Goal: Information Seeking & Learning: Learn about a topic

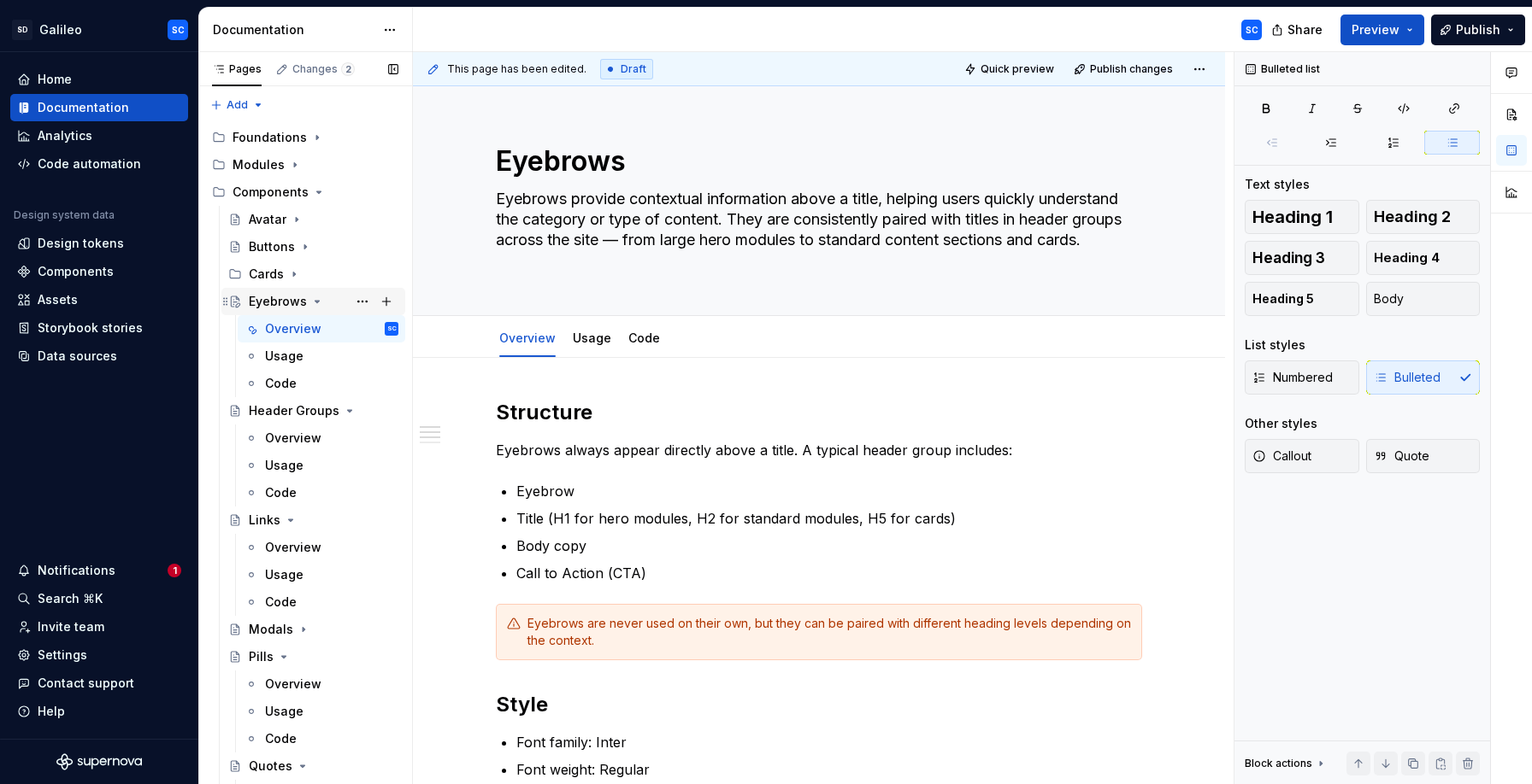
scroll to position [205, 0]
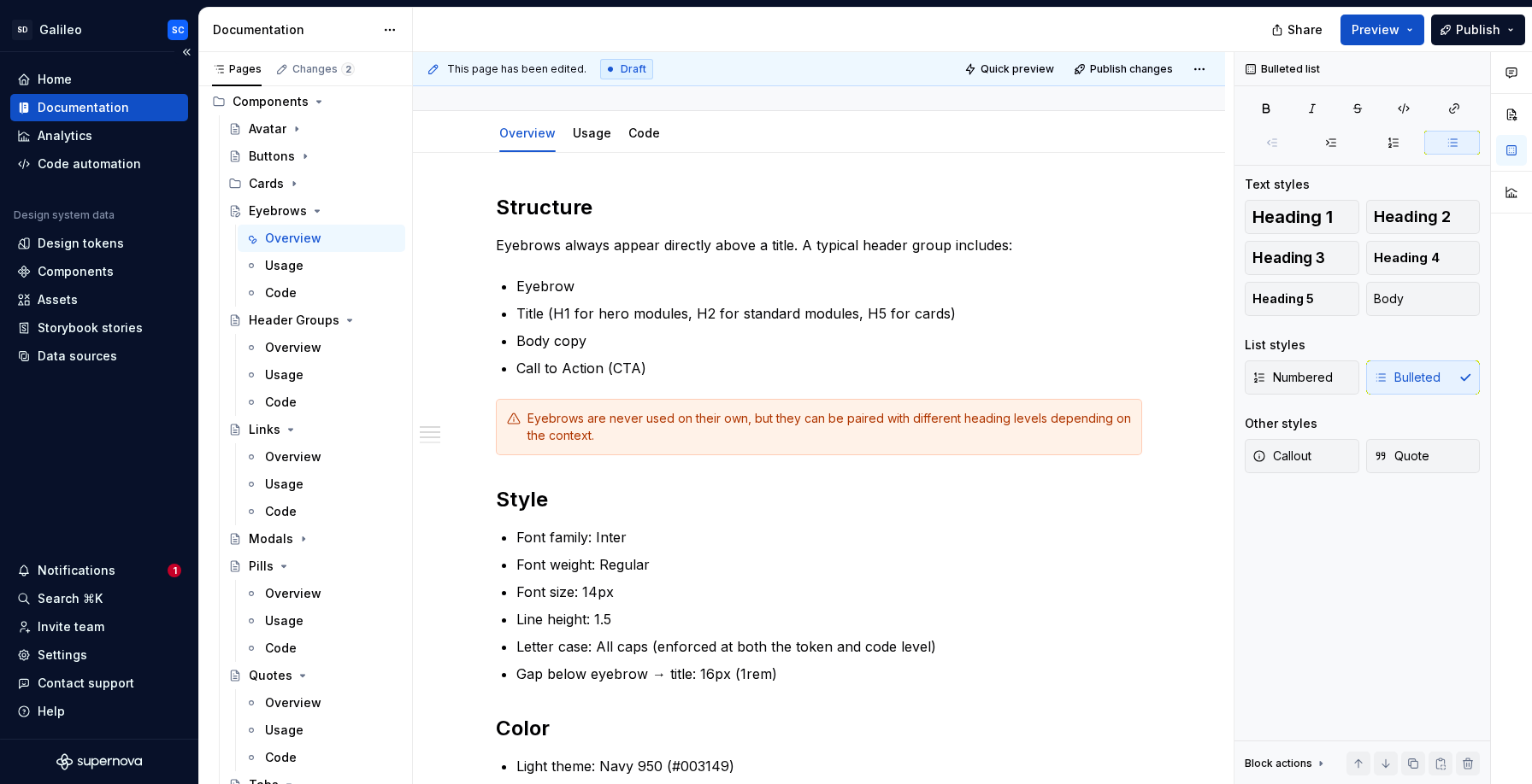
type textarea "*"
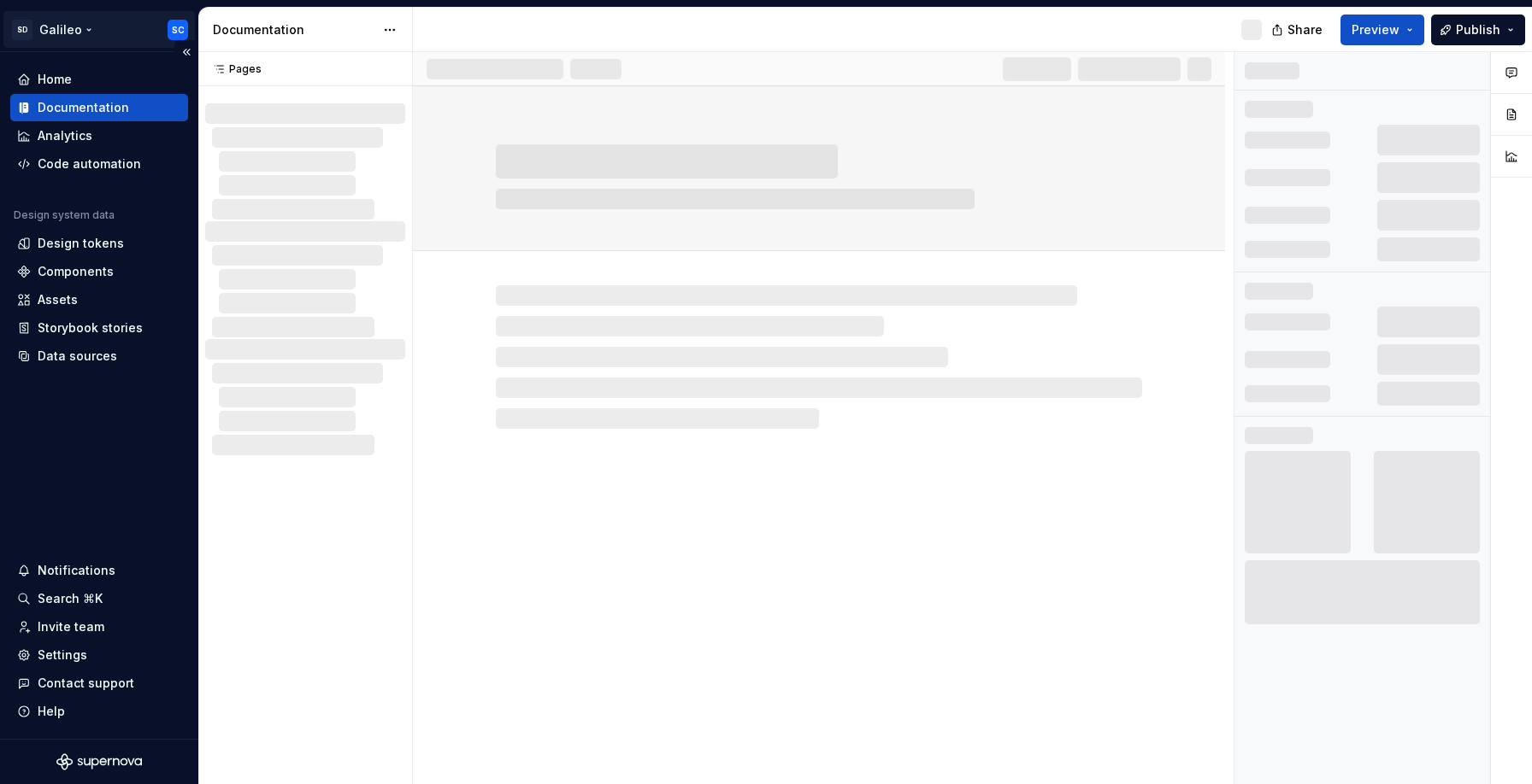
click at [89, 33] on html "SD Galileo SC Home Documentation Analytics Code automation Design system data D…" at bounding box center [766, 392] width 1532 height 784
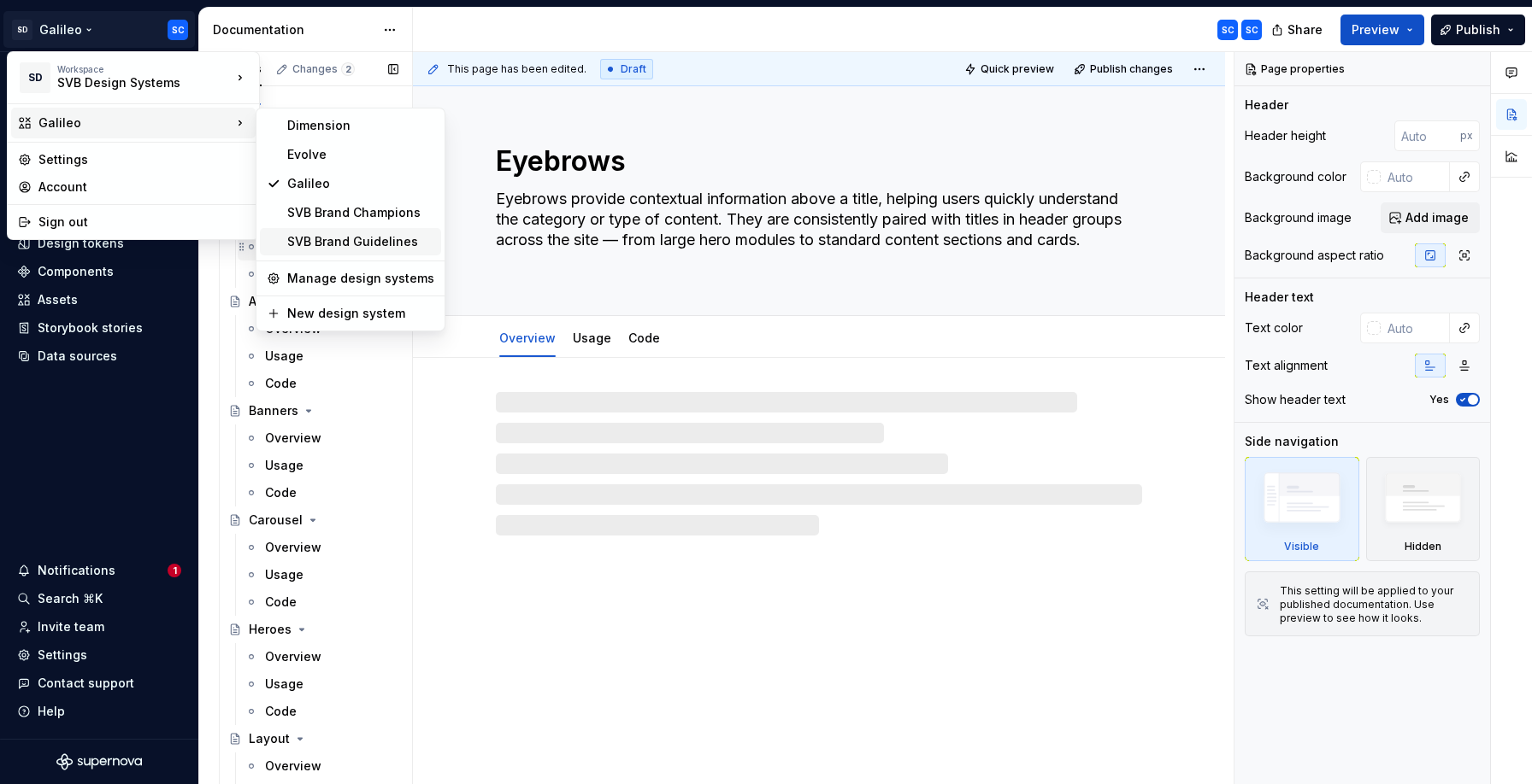
click at [319, 239] on div "SVB Brand Guidelines" at bounding box center [361, 241] width 147 height 17
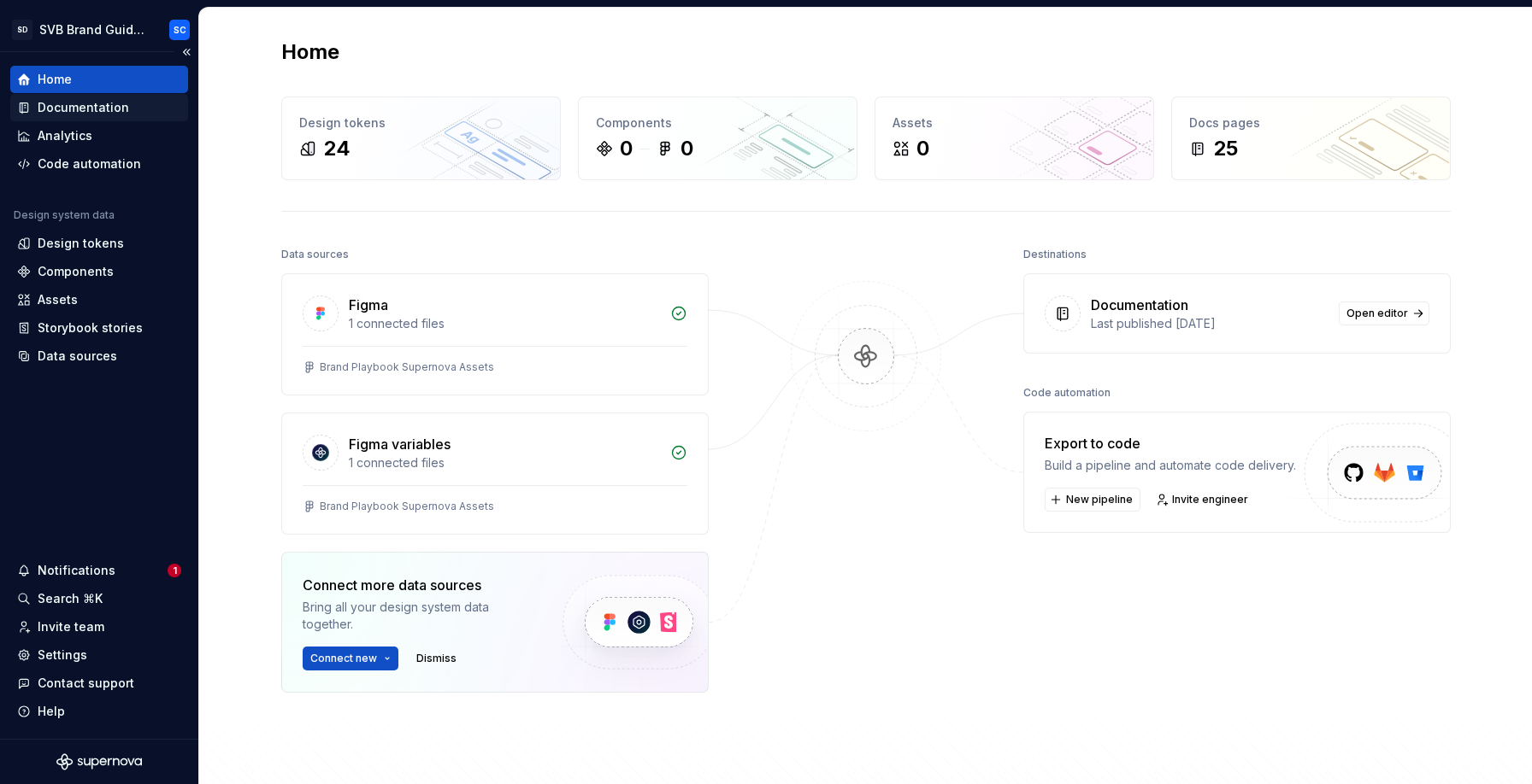
click at [81, 106] on div "Documentation" at bounding box center [84, 107] width 91 height 17
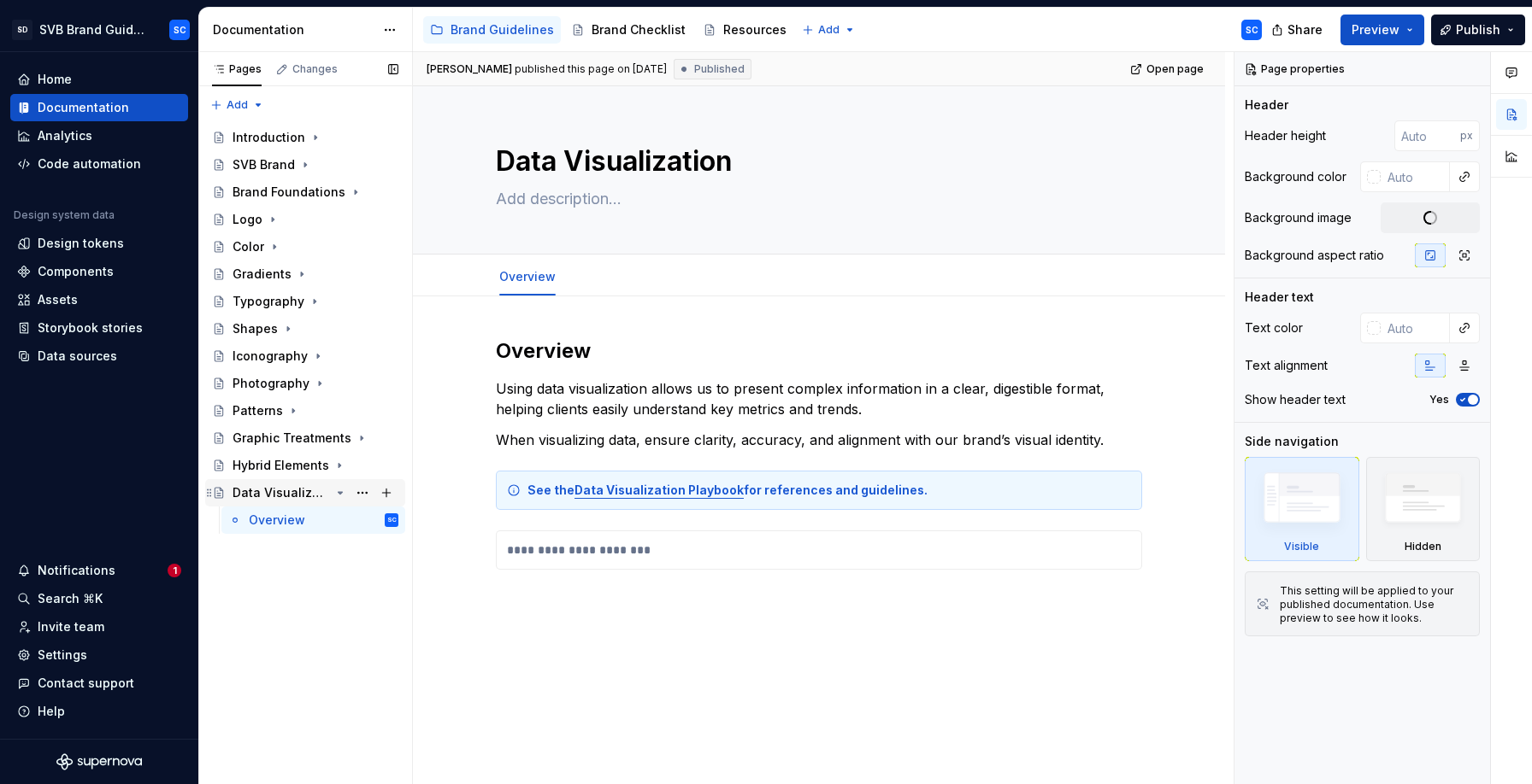
click at [283, 490] on div "Data Visualization" at bounding box center [281, 492] width 98 height 17
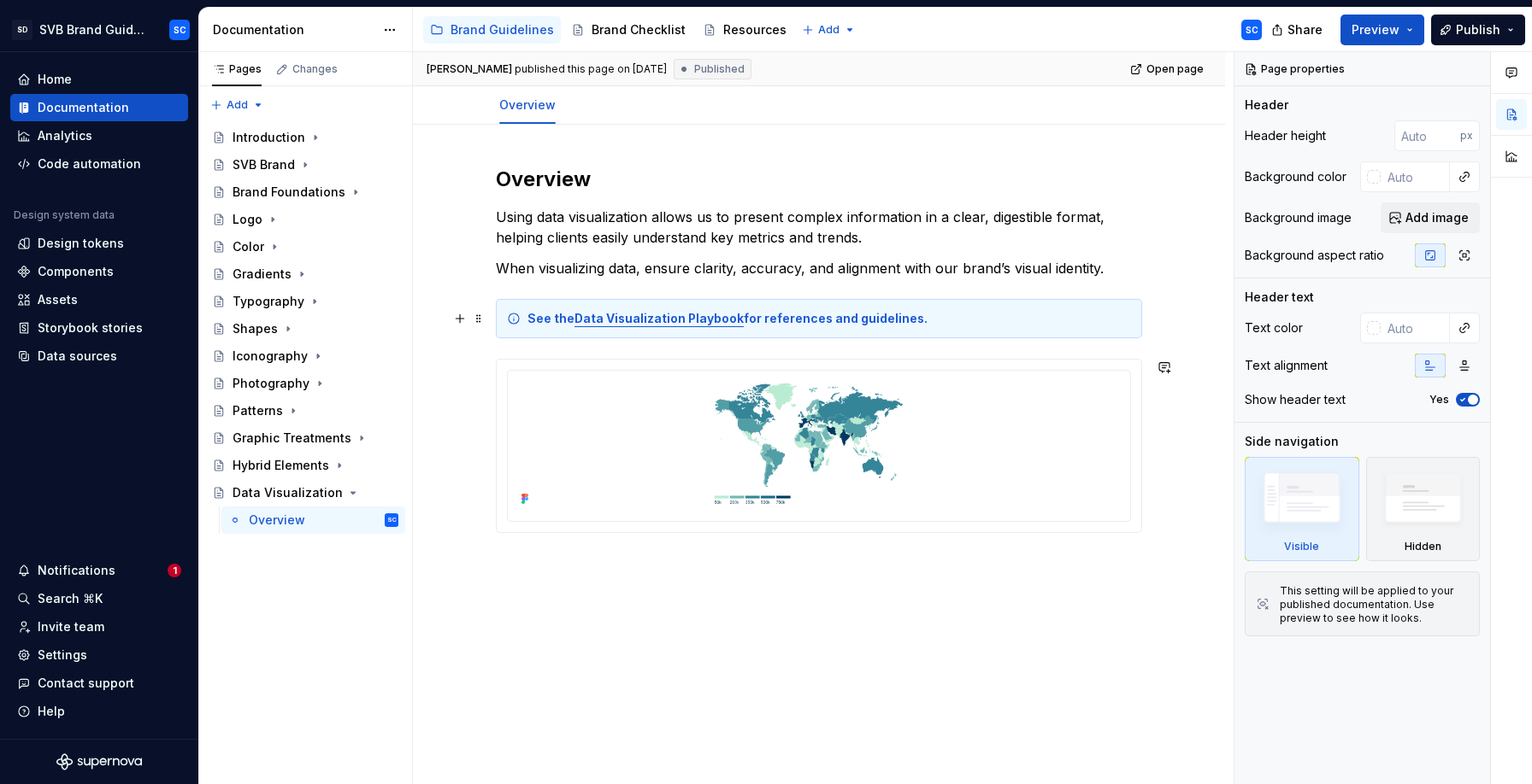
scroll to position [175, 0]
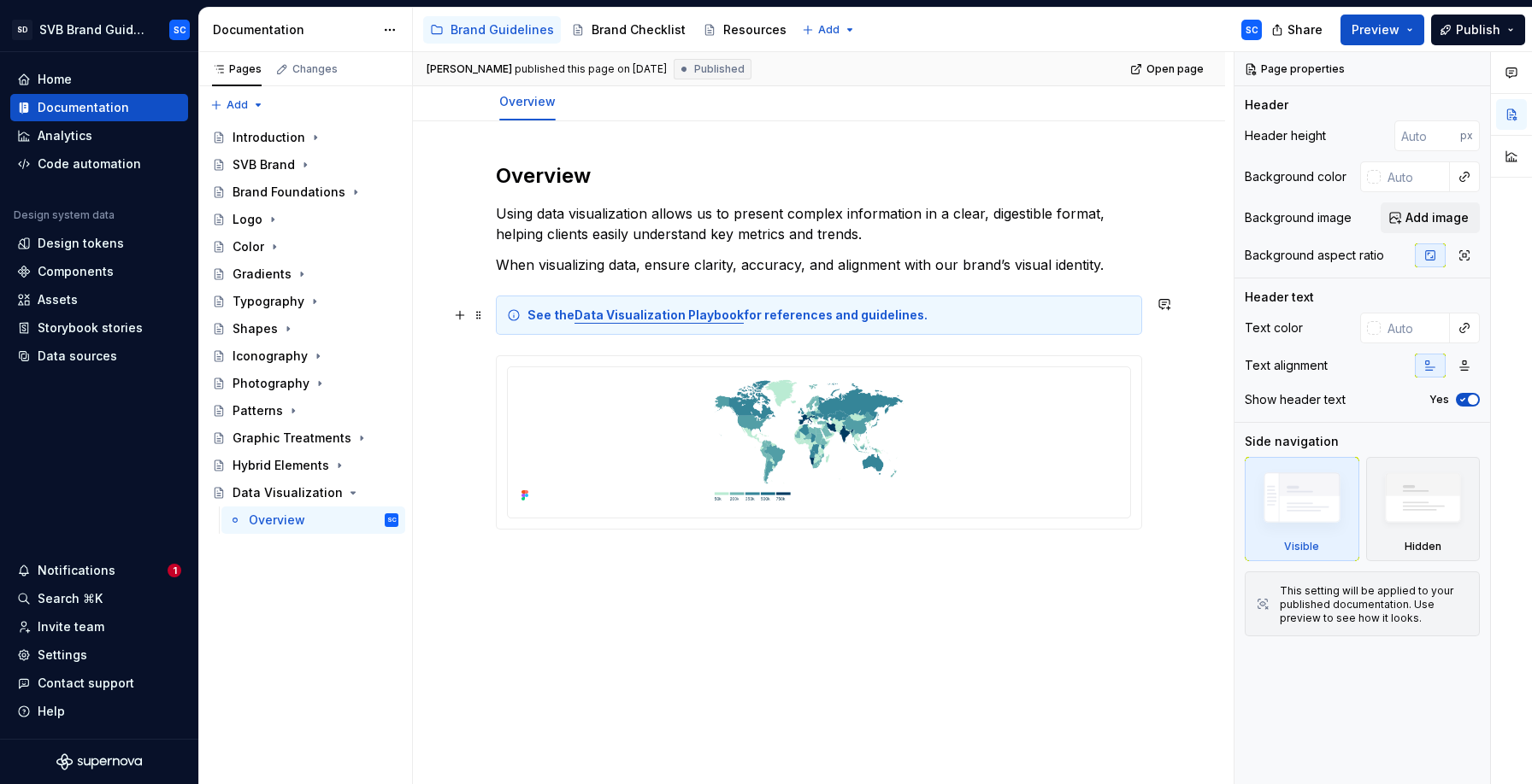
click at [621, 319] on strong "Data Visualization Playbook" at bounding box center [659, 315] width 169 height 15
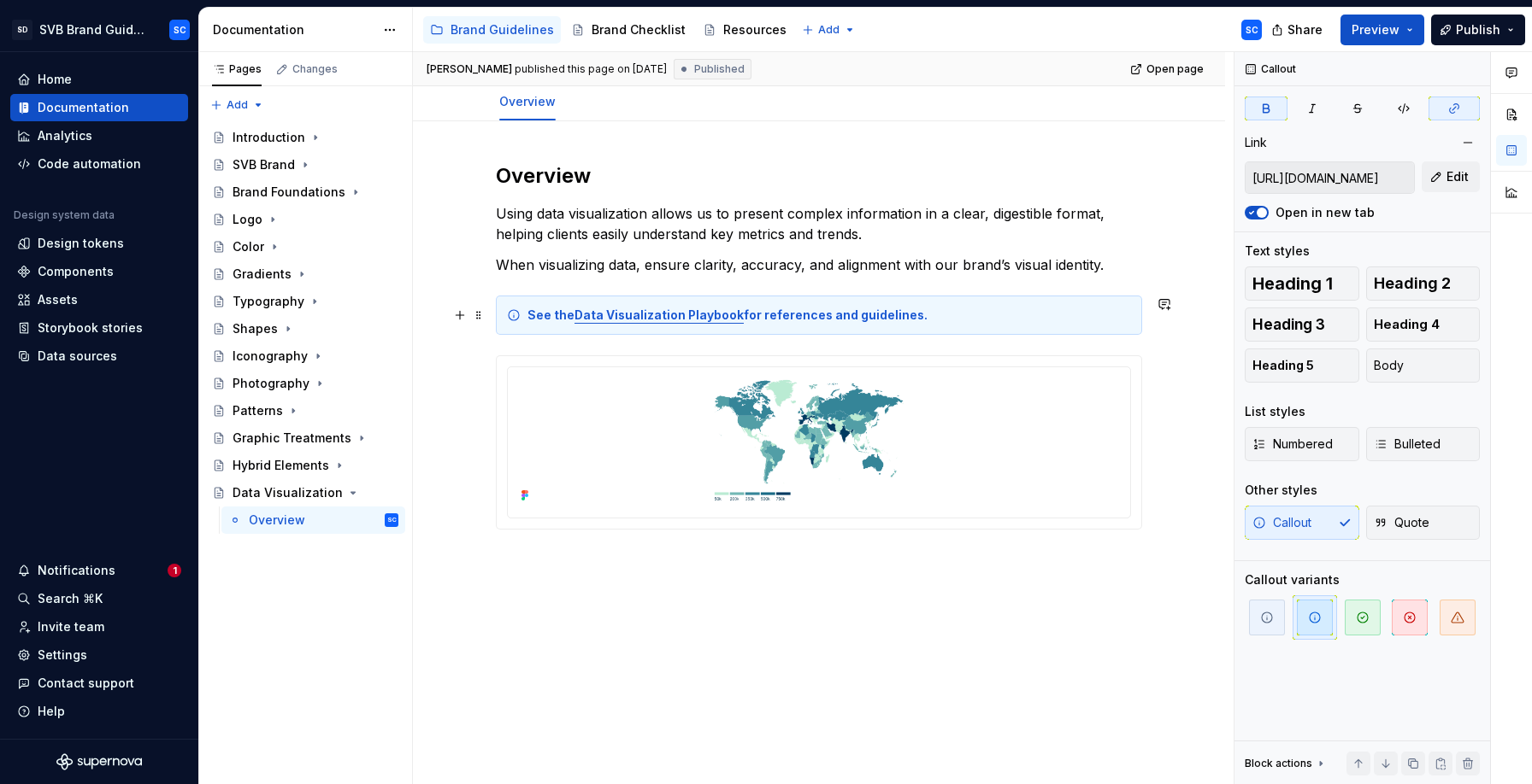
click at [687, 323] on div "See the Data Visualization Playbook for references and guidelines." at bounding box center [829, 315] width 603 height 17
click at [666, 319] on strong "Data Visualization Playbook" at bounding box center [659, 315] width 169 height 15
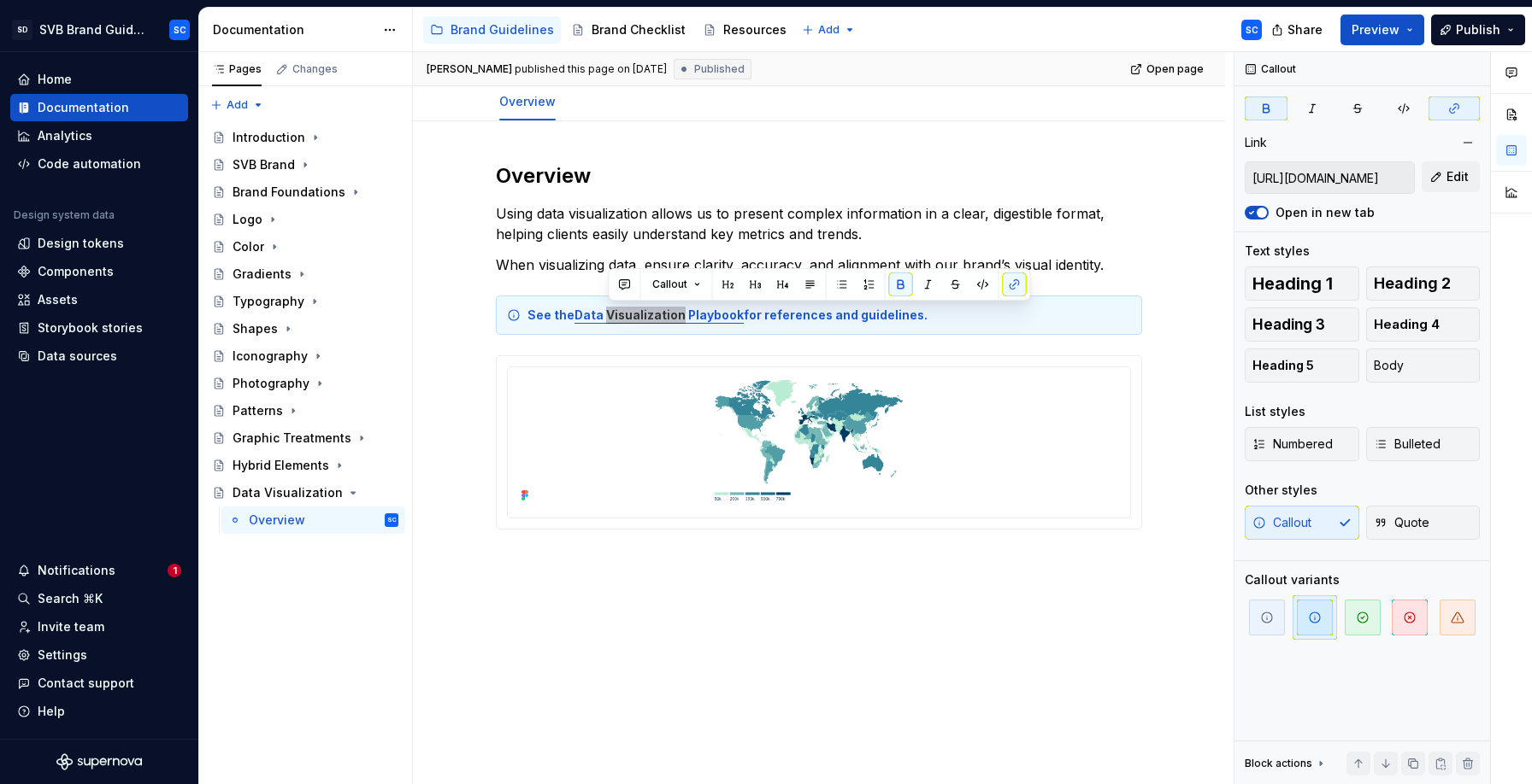
type textarea "*"
